Goal: Find contact information: Obtain details needed to contact an individual or organization

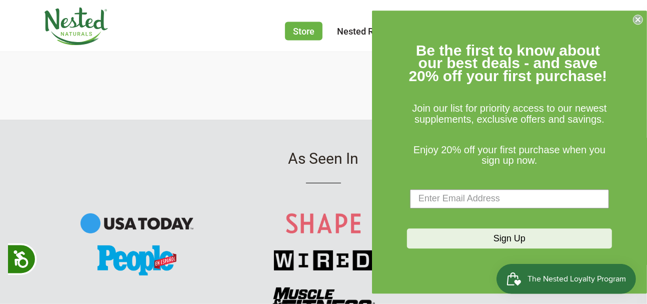
scroll to position [1150, 0]
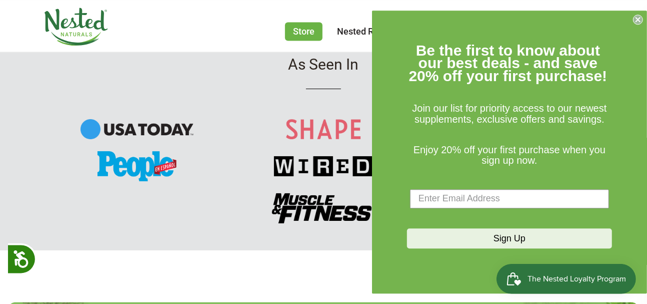
click at [639, 18] on circle "Close dialog" at bounding box center [639, 20] width 10 height 10
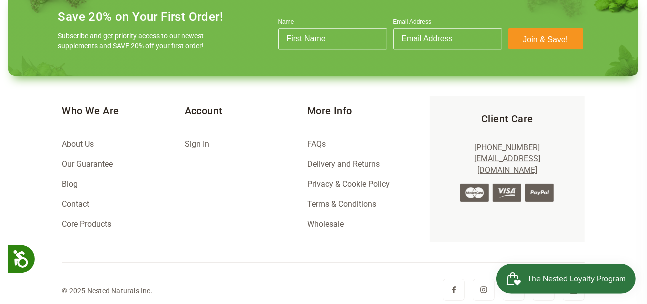
scroll to position [1466, 0]
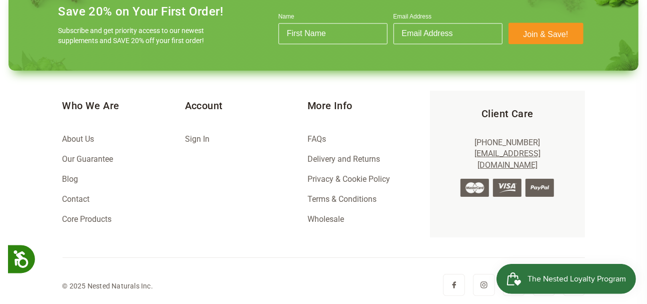
click at [70, 137] on link "About Us" at bounding box center [79, 139] width 32 height 10
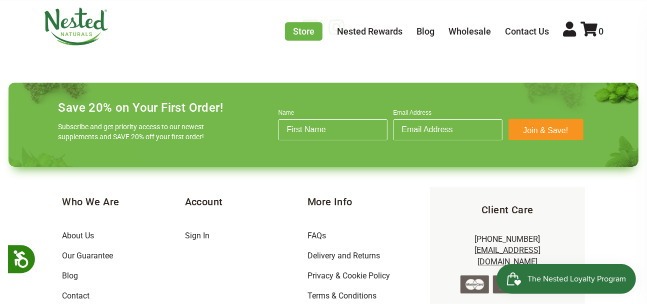
scroll to position [1850, 0]
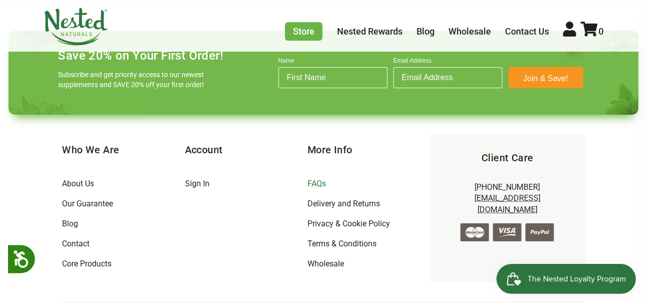
click at [320, 180] on link "FAQs" at bounding box center [317, 184] width 19 height 10
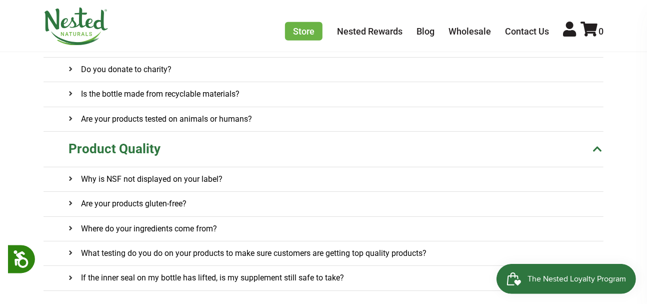
scroll to position [650, 0]
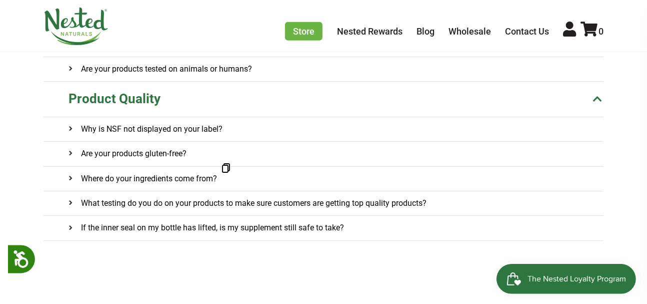
click at [190, 169] on h4 "Where do your ingredients come from?" at bounding box center [143, 179] width 149 height 24
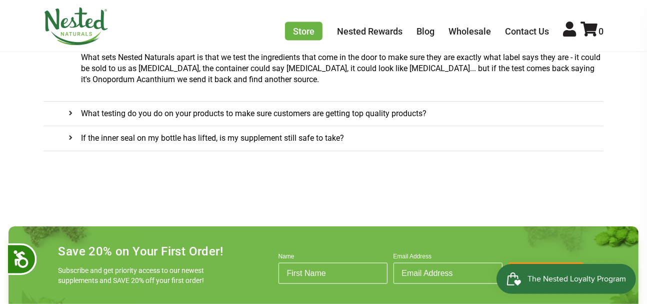
scroll to position [800, 0]
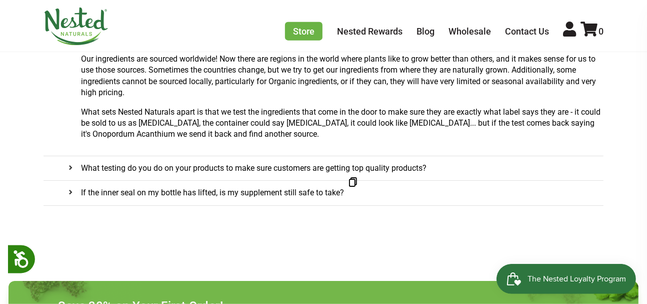
click at [191, 187] on h4 "If the inner seal on my bottle has lifted, is my supplement still safe to take?" at bounding box center [207, 193] width 276 height 24
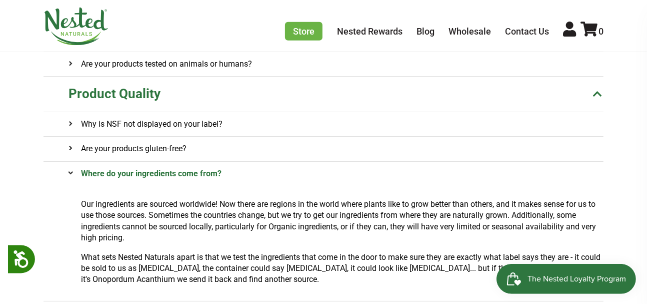
scroll to position [600, 0]
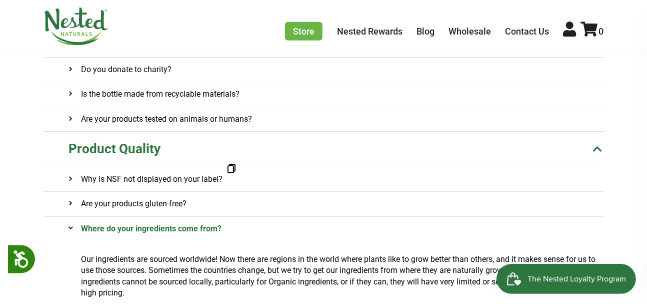
click at [103, 172] on h4 "Why is NSF not displayed on your label?" at bounding box center [146, 179] width 154 height 24
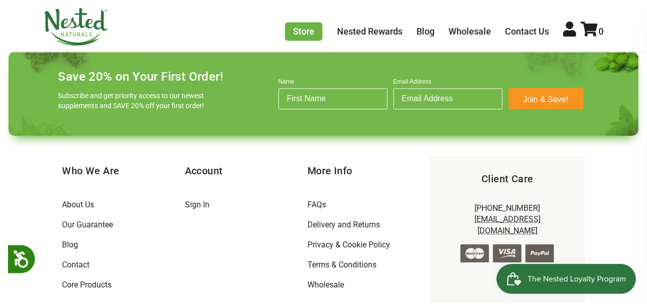
scroll to position [1227, 0]
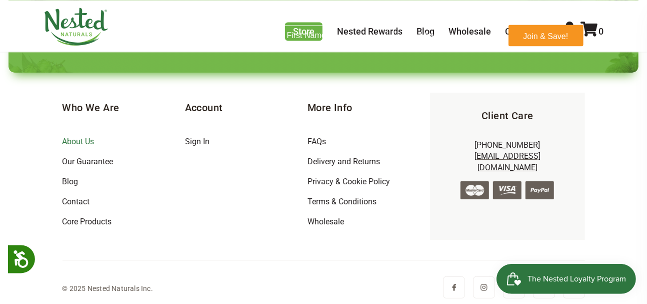
click at [66, 137] on link "About Us" at bounding box center [79, 142] width 32 height 10
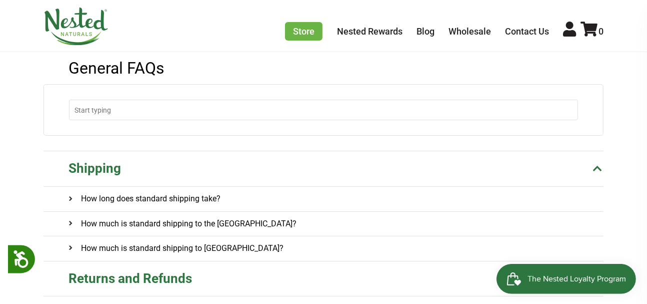
scroll to position [0, 0]
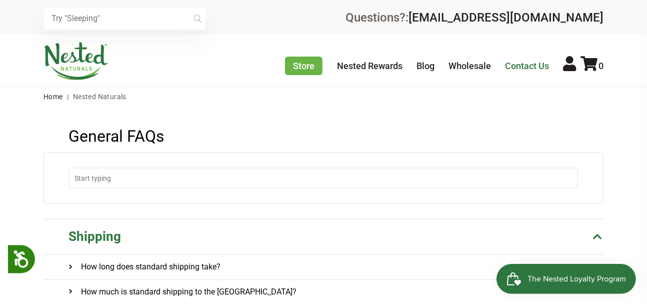
click at [529, 65] on link "Contact Us" at bounding box center [527, 66] width 44 height 11
click at [70, 55] on img at bounding box center [76, 61] width 65 height 38
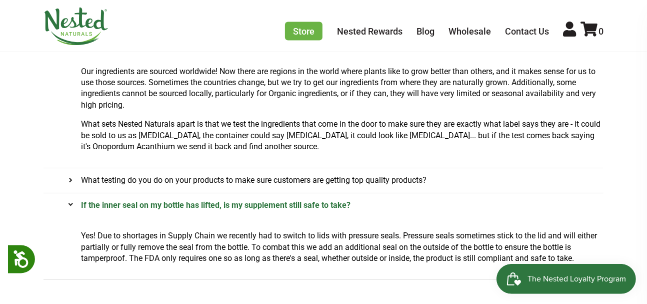
scroll to position [650, 0]
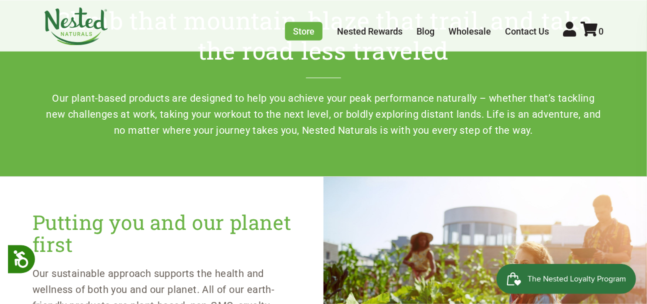
scroll to position [386, 0]
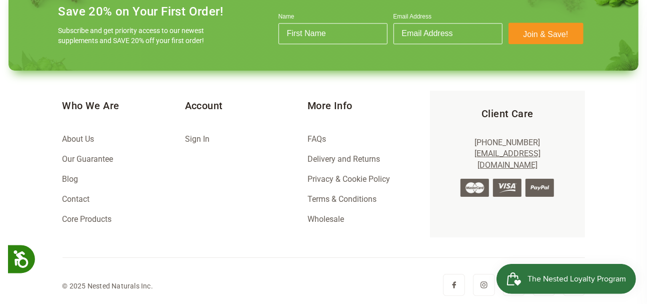
scroll to position [0, 176]
drag, startPoint x: 568, startPoint y: 153, endPoint x: 453, endPoint y: 151, distance: 114.5
click at [453, 151] on p "[PHONE_NUMBER] [EMAIL_ADDRESS][DOMAIN_NAME]" at bounding box center [507, 154] width 123 height 34
copy link "[EMAIL_ADDRESS][DOMAIN_NAME]"
